Goal: Task Accomplishment & Management: Use online tool/utility

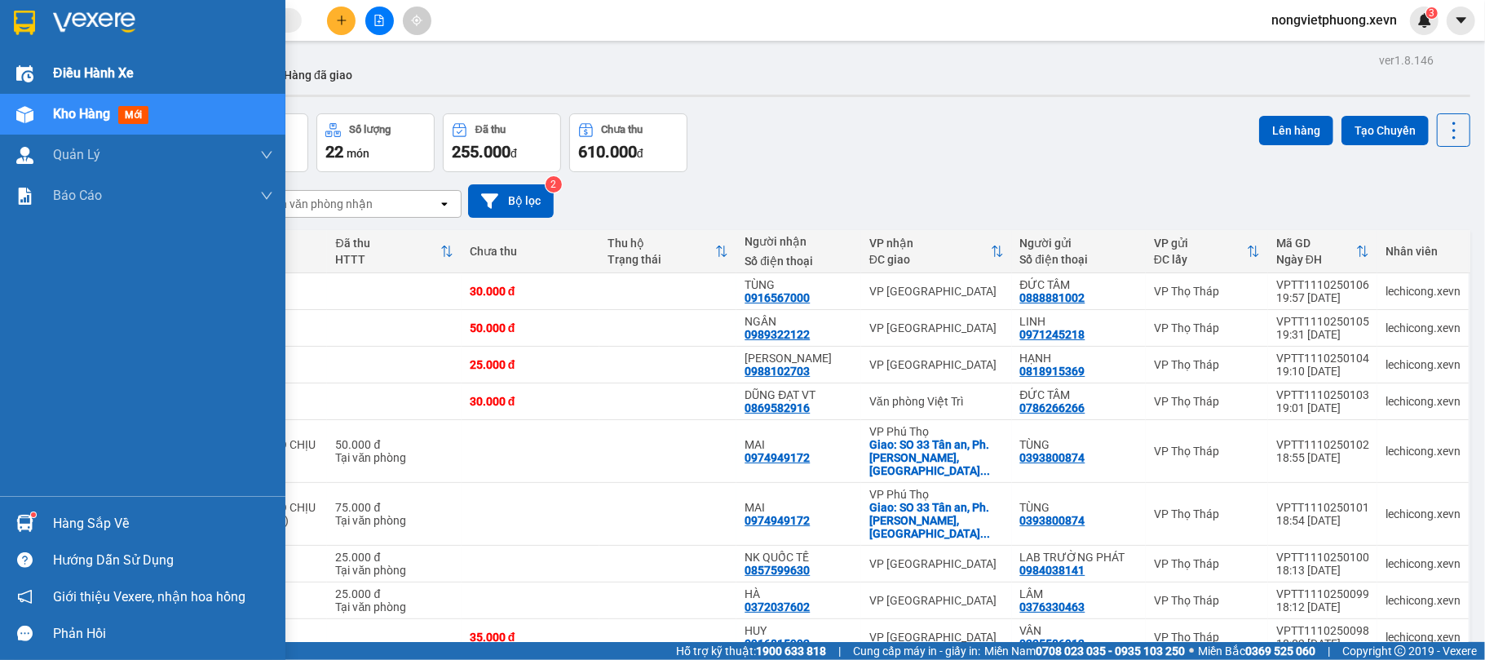
click at [16, 65] on img at bounding box center [24, 73] width 17 height 17
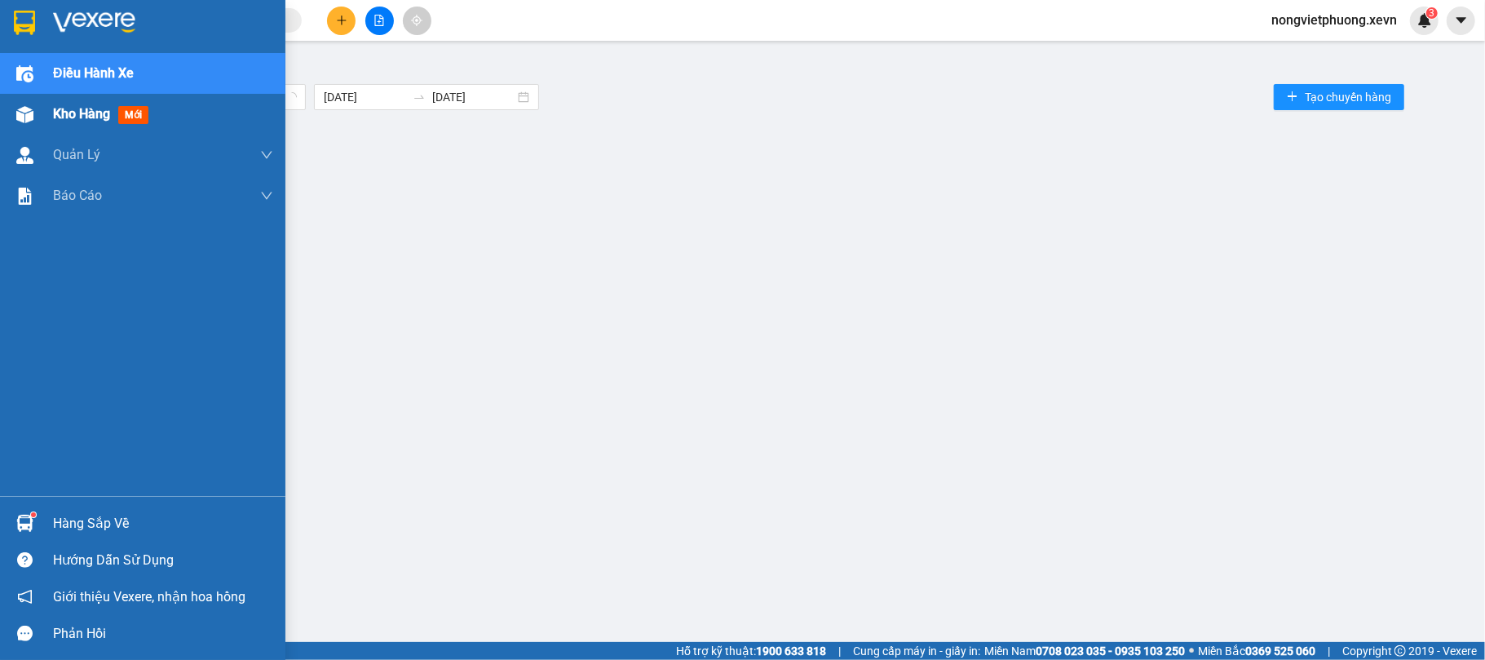
click at [40, 102] on div "Kho hàng mới" at bounding box center [142, 114] width 285 height 41
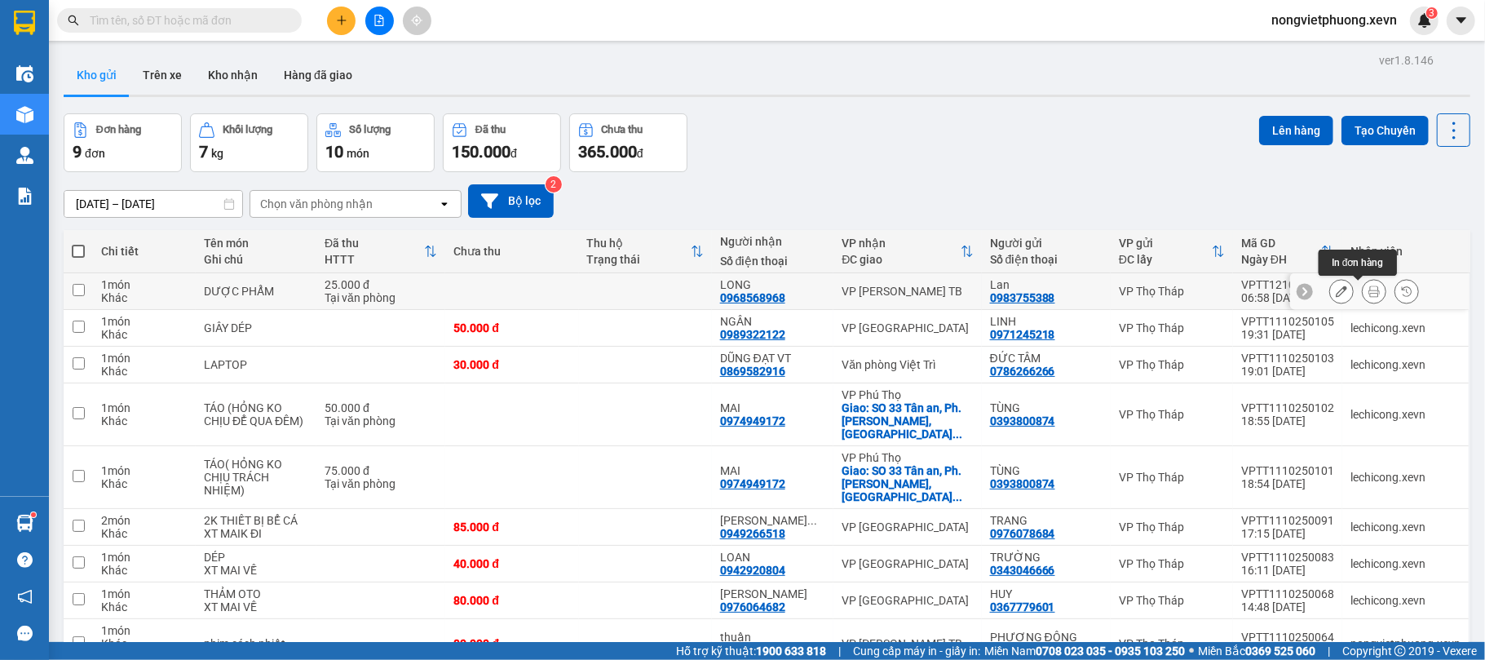
click at [1369, 294] on icon at bounding box center [1374, 290] width 11 height 11
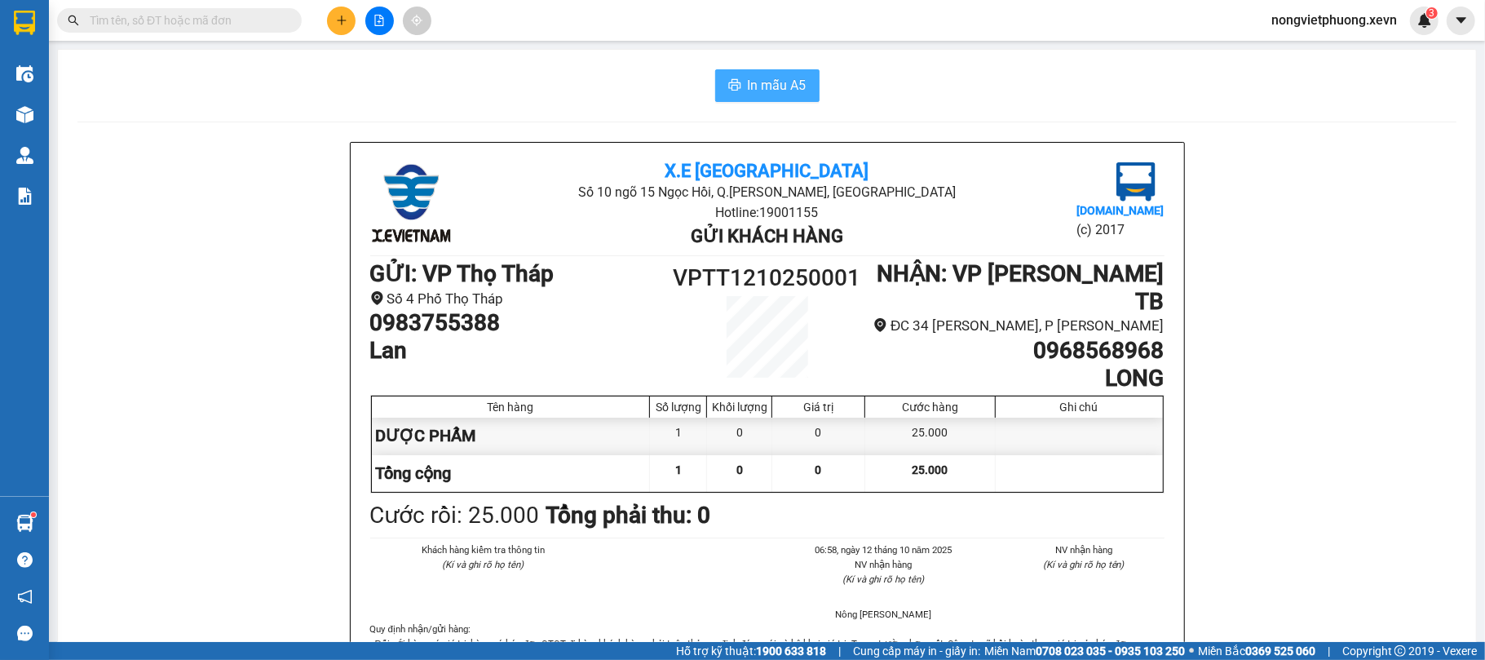
click at [735, 79] on button "In mẫu A5" at bounding box center [767, 85] width 104 height 33
